Goal: Find specific page/section: Find specific page/section

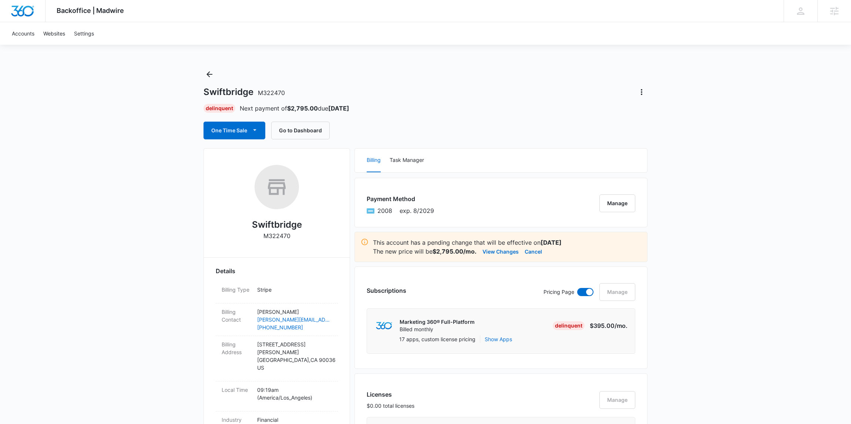
click at [280, 235] on p "M322470" at bounding box center [276, 236] width 27 height 9
copy p "M322470"
click at [278, 94] on span "M322470" at bounding box center [271, 92] width 27 height 7
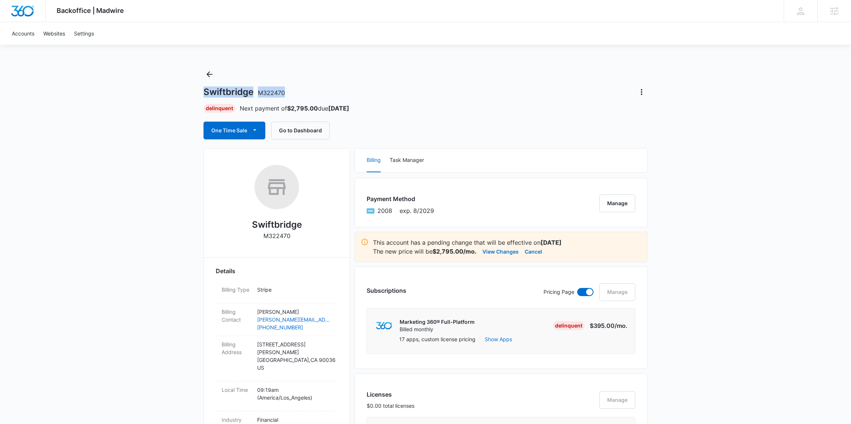
click at [278, 94] on span "M322470" at bounding box center [271, 92] width 27 height 7
drag, startPoint x: 295, startPoint y: 98, endPoint x: 259, endPoint y: 92, distance: 35.6
click at [259, 92] on div "Swiftbridge M322470" at bounding box center [426, 92] width 444 height 12
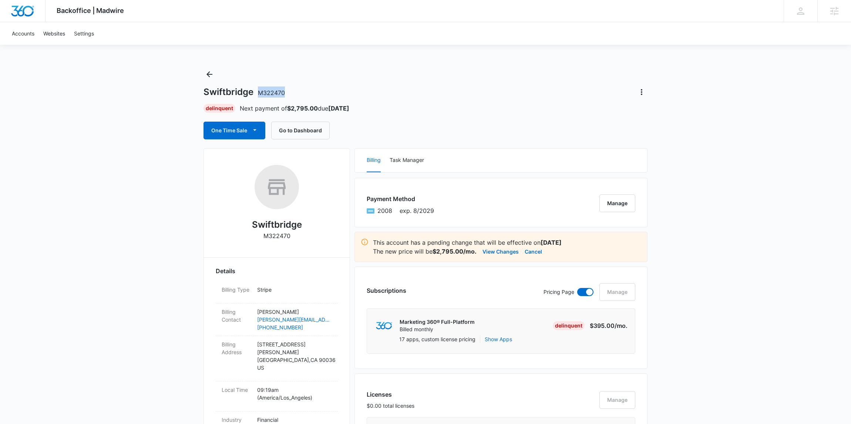
copy span "M322470"
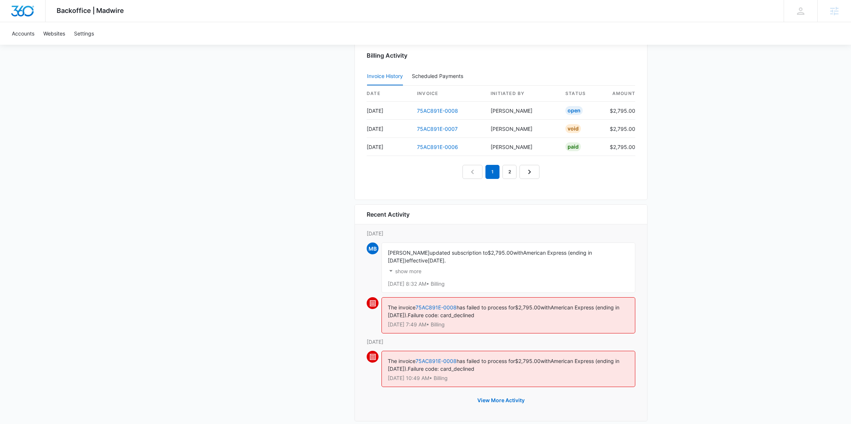
scroll to position [761, 0]
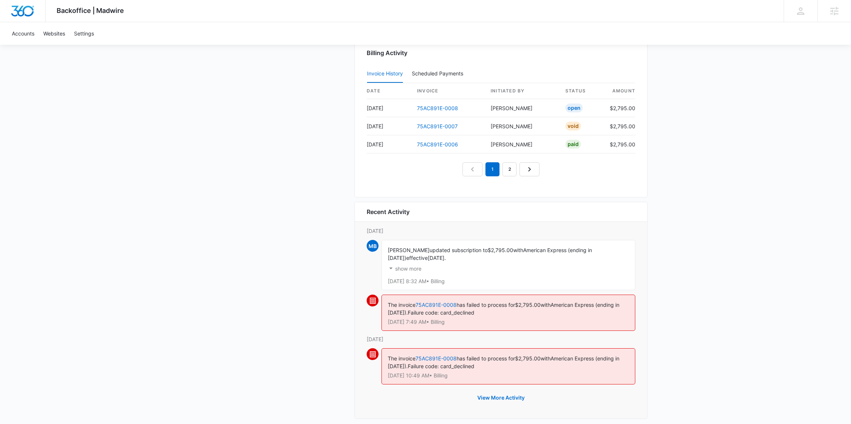
click at [393, 269] on icon "button" at bounding box center [391, 269] width 8 height 8
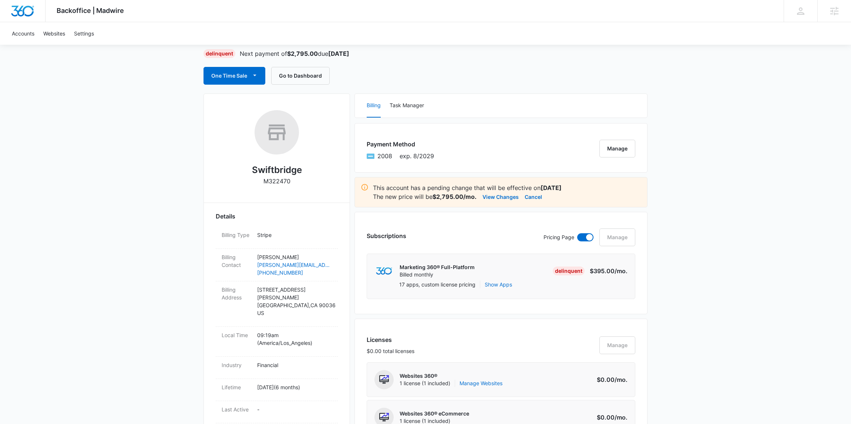
scroll to position [0, 0]
